Goal: Task Accomplishment & Management: Use online tool/utility

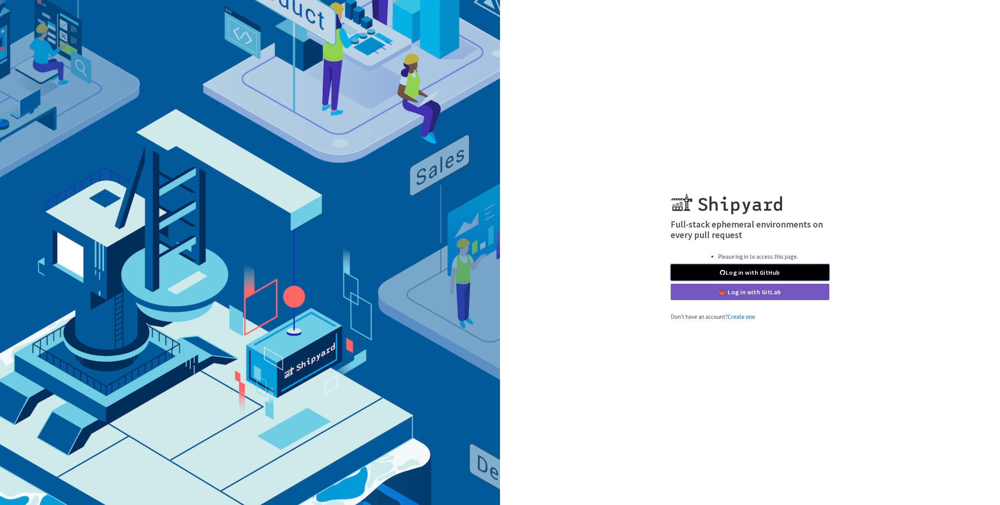
click at [701, 271] on link "Log in with GitHub" at bounding box center [749, 272] width 159 height 16
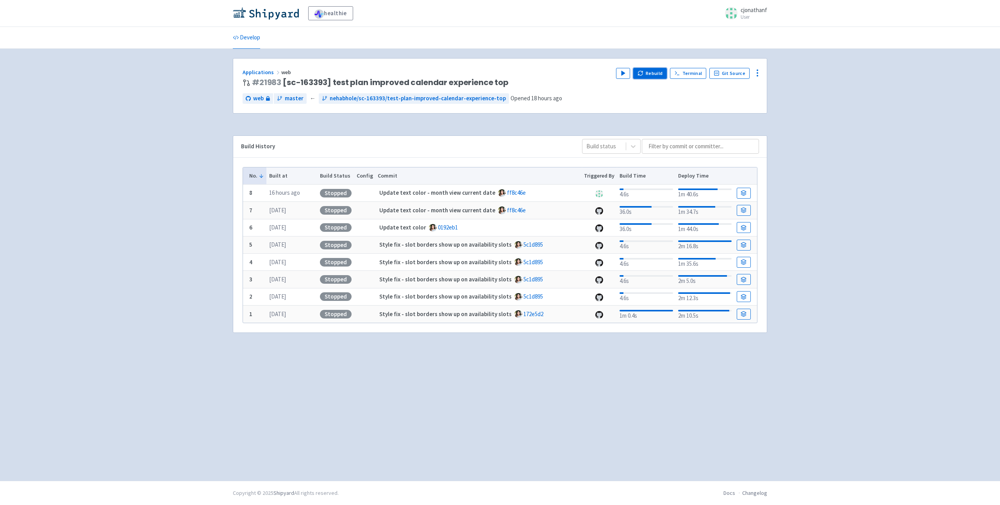
click at [652, 71] on button "Rebuild" at bounding box center [650, 73] width 34 height 11
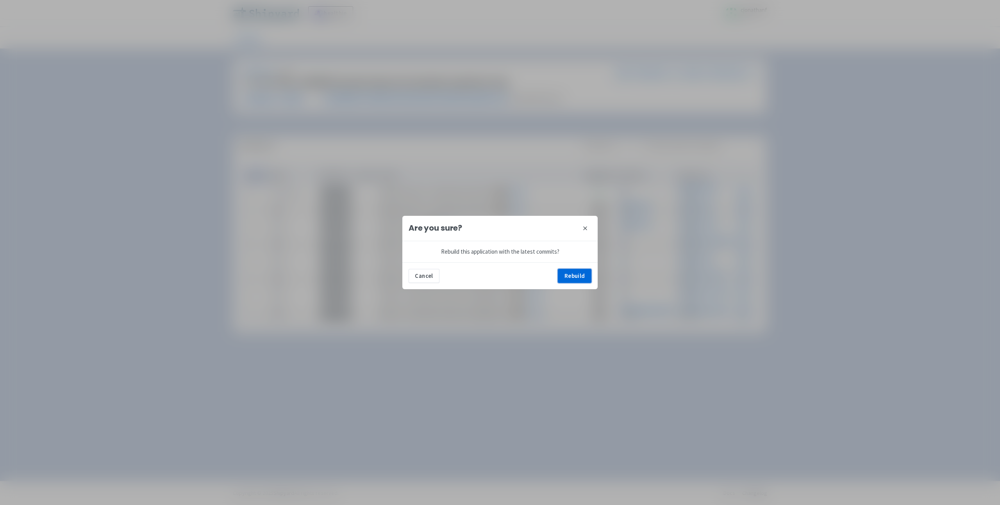
click at [571, 273] on button "Rebuild" at bounding box center [575, 276] width 34 height 14
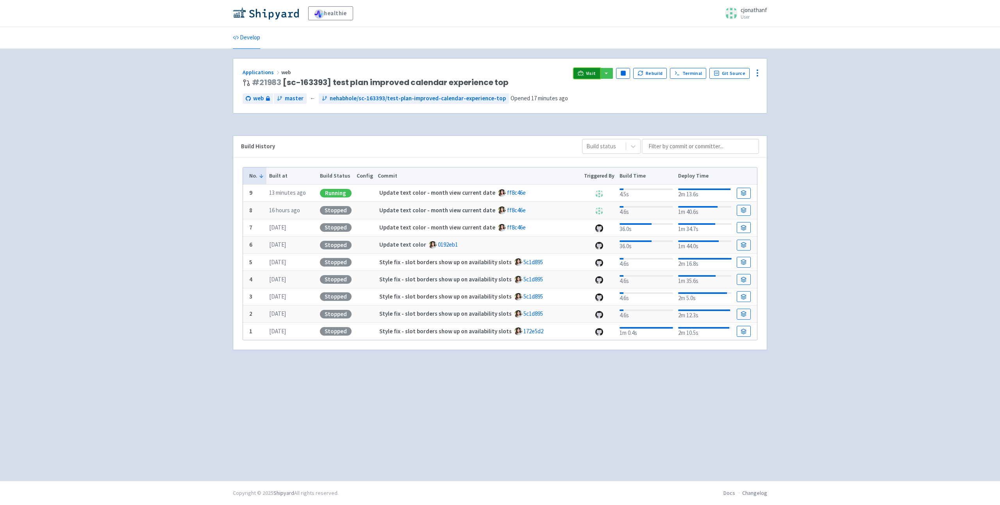
click at [589, 77] on link "Visit" at bounding box center [586, 73] width 27 height 11
